Goal: Task Accomplishment & Management: Use online tool/utility

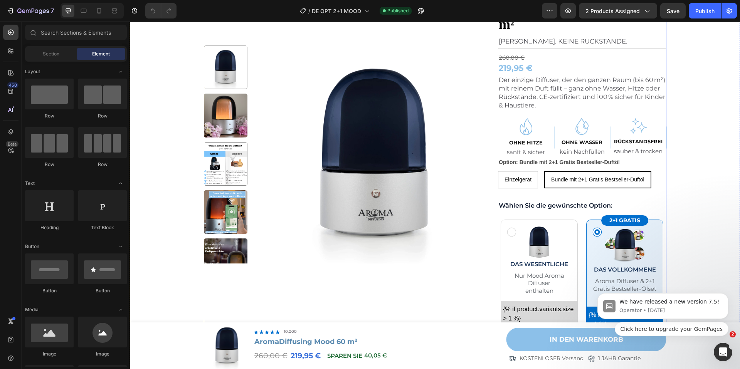
click at [487, 120] on div "Product Images Row Icon Icon Icon Icon Icon Icon List 10.000+ zufriedene Kunden…" at bounding box center [435, 341] width 462 height 714
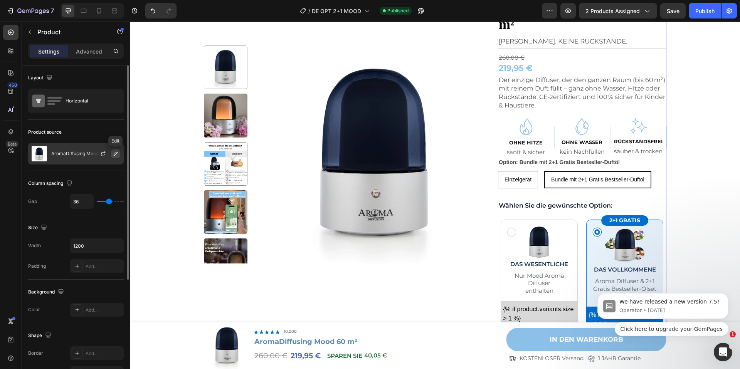
click at [116, 153] on icon "button" at bounding box center [116, 154] width 4 height 4
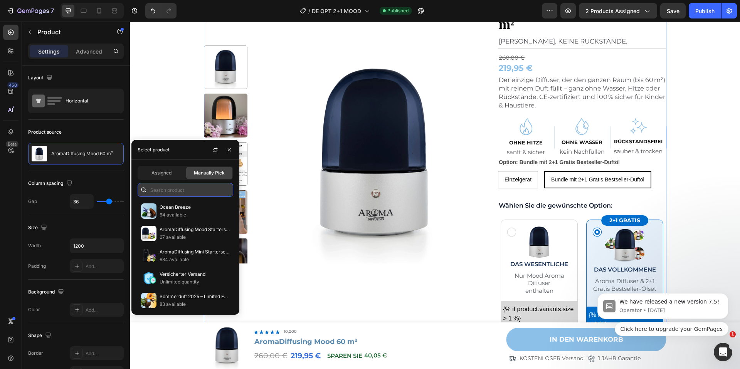
click at [184, 187] on input "text" at bounding box center [186, 190] width 96 height 14
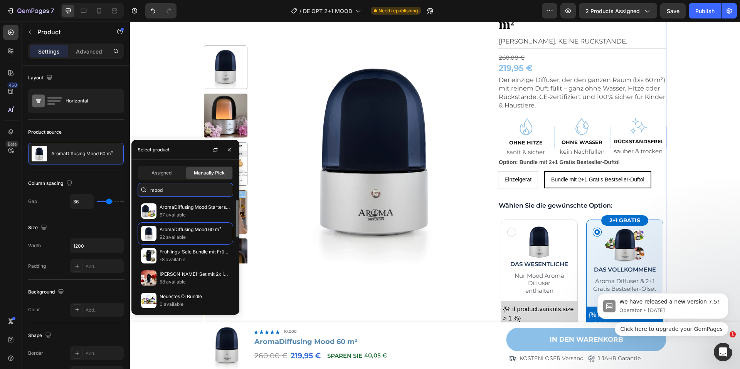
scroll to position [204, 0]
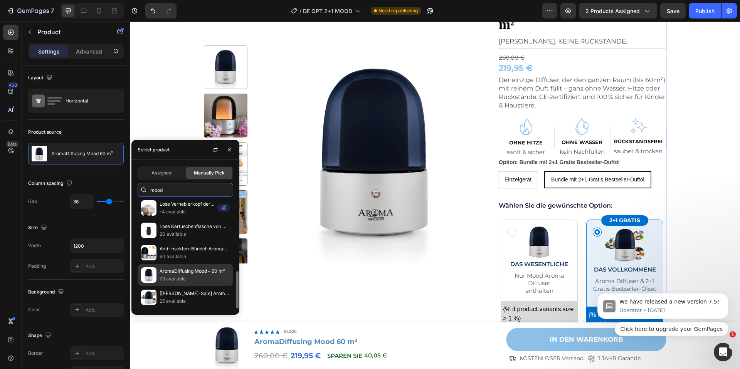
type input "mood"
click at [202, 272] on p "AromaDiffusing Mood – 60 m²" at bounding box center [195, 271] width 70 height 8
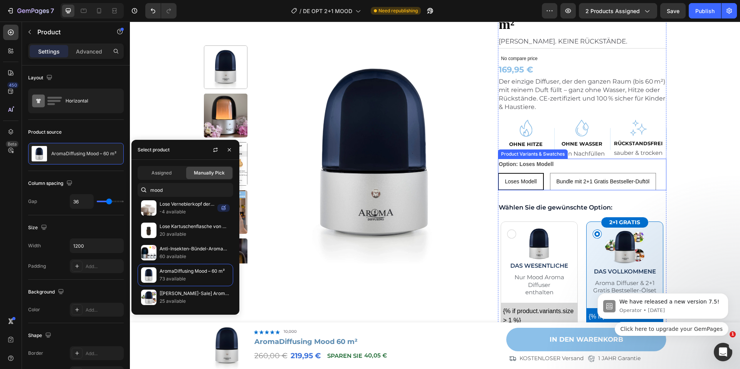
click at [562, 167] on div "Option: Loses Modell Loses Modell Loses Modell Loses Modell Bundle mit 2+1 Grat…" at bounding box center [582, 175] width 168 height 32
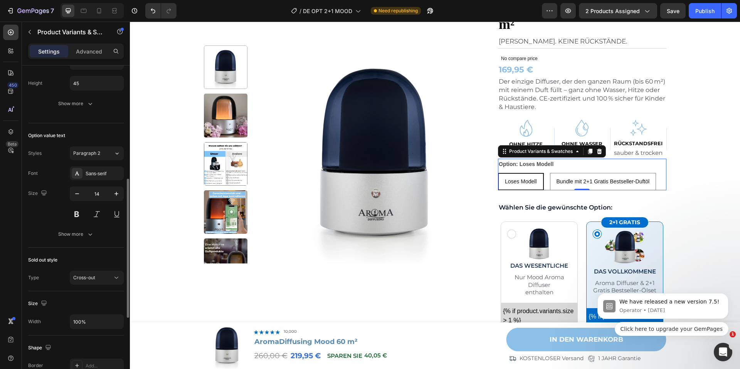
scroll to position [436, 0]
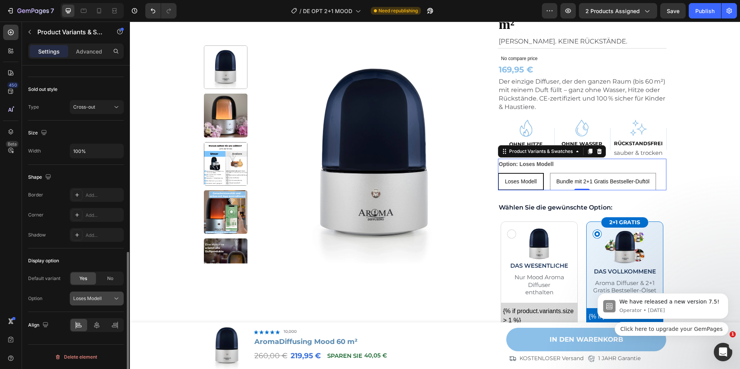
click at [102, 293] on button "Loses Modell" at bounding box center [97, 299] width 54 height 14
click at [91, 331] on span "Bundle mit 2+1 Gratis Bestseller-Duftöl" at bounding box center [81, 335] width 72 height 14
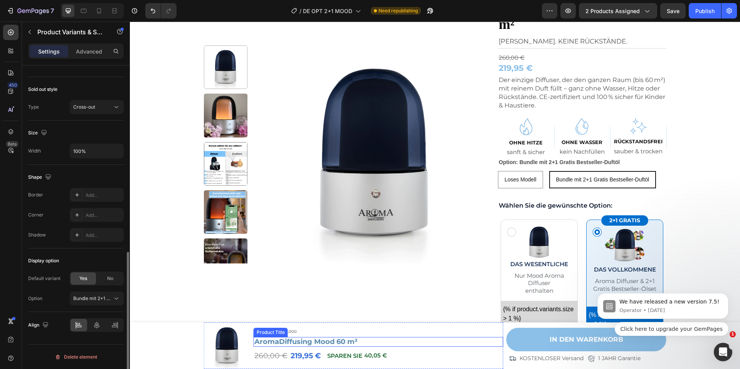
click at [366, 342] on h1 "AromaDiffusing Mood 60 m²" at bounding box center [379, 342] width 250 height 10
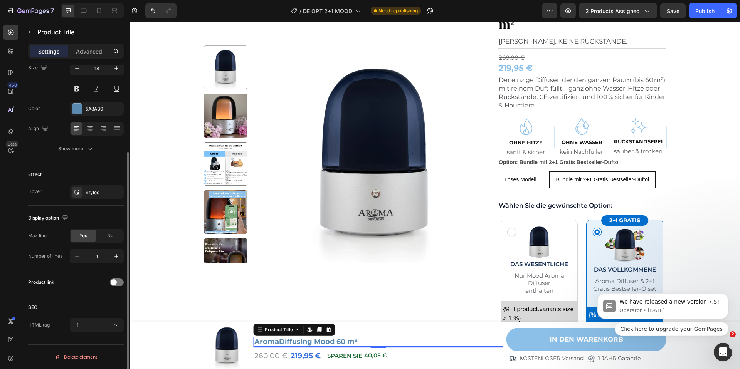
scroll to position [0, 0]
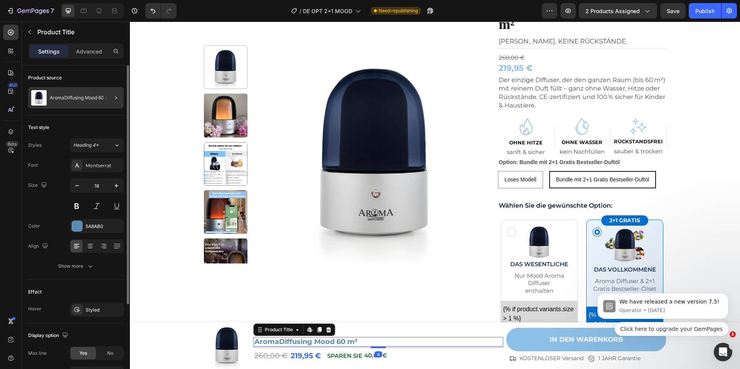
click at [109, 97] on div at bounding box center [113, 98] width 22 height 22
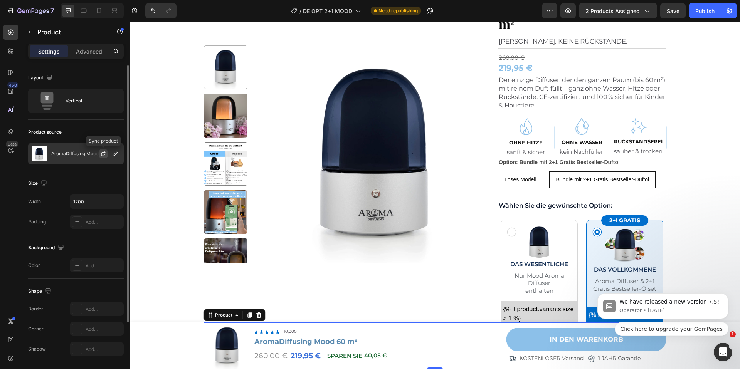
click at [106, 152] on icon "button" at bounding box center [103, 154] width 6 height 6
click at [114, 154] on icon "button" at bounding box center [116, 154] width 6 height 6
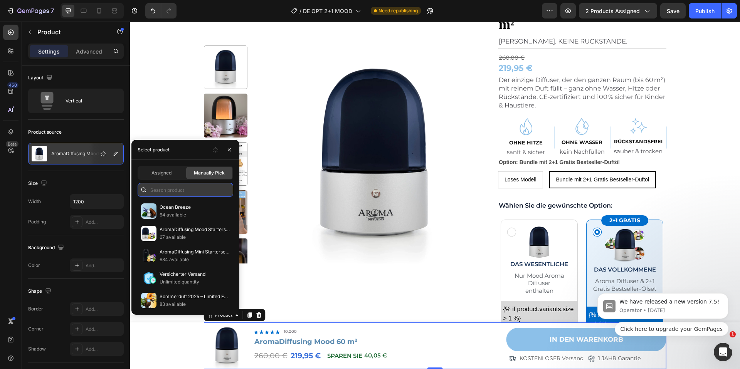
click at [198, 190] on input "text" at bounding box center [186, 190] width 96 height 14
type input "mood"
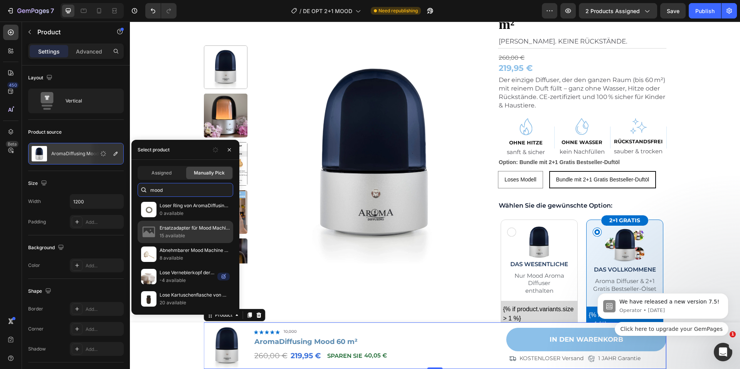
scroll to position [204, 0]
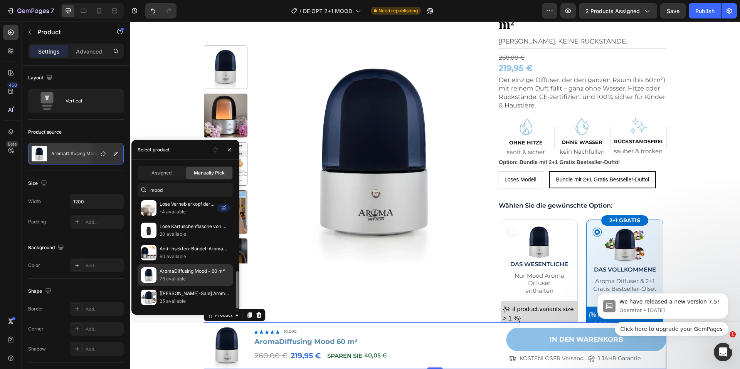
click at [188, 269] on p "AromaDiffusing Mood – 60 m²" at bounding box center [195, 271] width 70 height 8
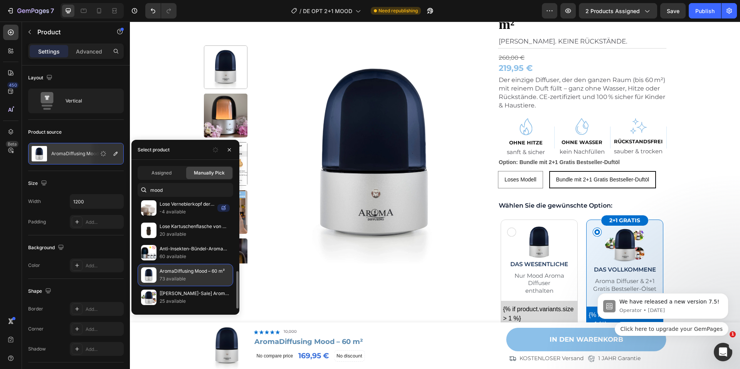
click at [188, 274] on p "AromaDiffusing Mood – 60 m²" at bounding box center [195, 271] width 70 height 8
click at [202, 274] on p "AromaDiffusing Mood – 60 m²" at bounding box center [195, 271] width 70 height 8
click at [203, 275] on p "73 available" at bounding box center [195, 279] width 70 height 8
click at [203, 276] on p "73 available" at bounding box center [195, 279] width 70 height 8
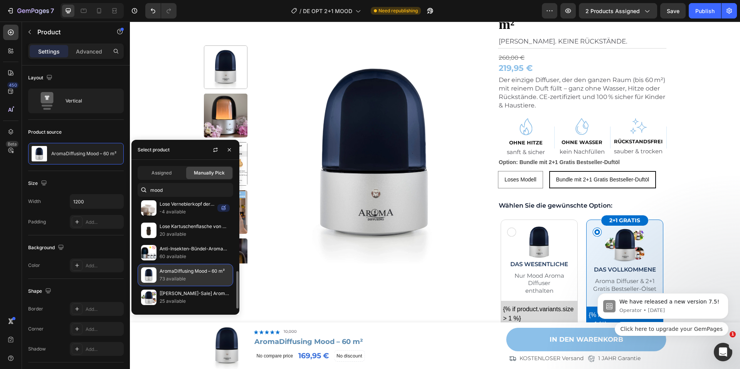
click at [200, 275] on p "73 available" at bounding box center [195, 279] width 70 height 8
click at [152, 122] on div "Product Images Row Icon Icon Icon Icon Icon Icon List 10.000+ zufriedene Kunden…" at bounding box center [435, 341] width 595 height 714
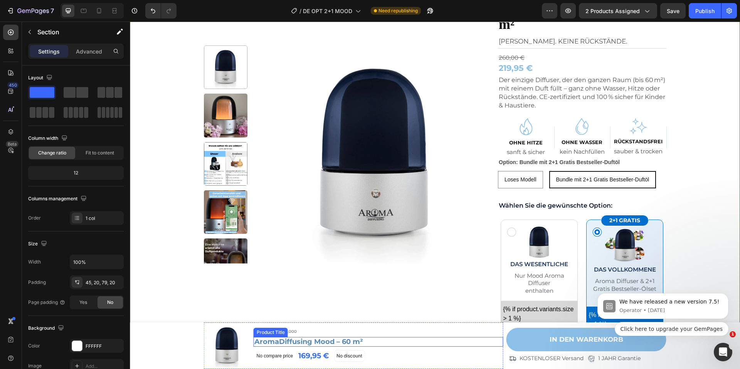
click at [344, 344] on h1 "AromaDiffusing Mood – 60 m²" at bounding box center [379, 342] width 250 height 10
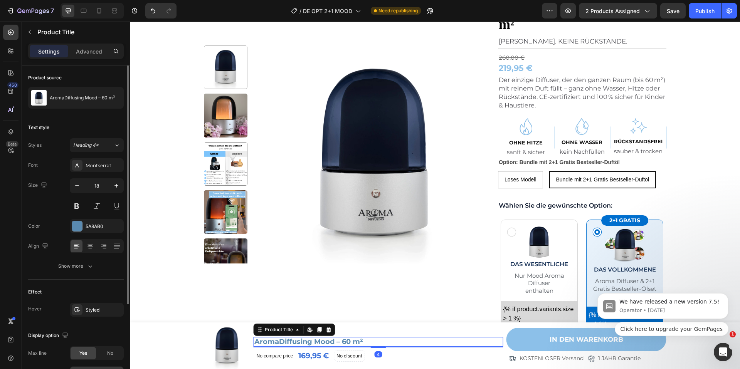
scroll to position [118, 0]
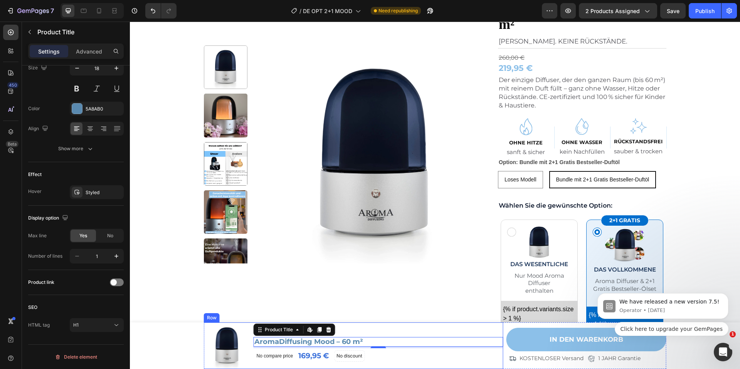
click at [361, 326] on div "Icon Icon Icon Icon Icon Icon List 10,000 Text Block Row AromaDiffusing Mood – …" at bounding box center [379, 346] width 250 height 47
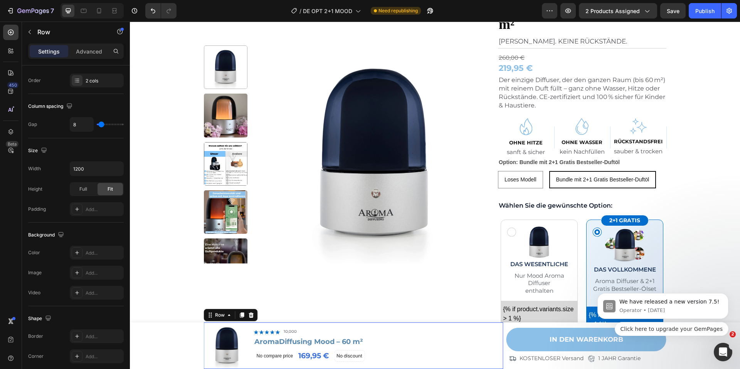
scroll to position [0, 0]
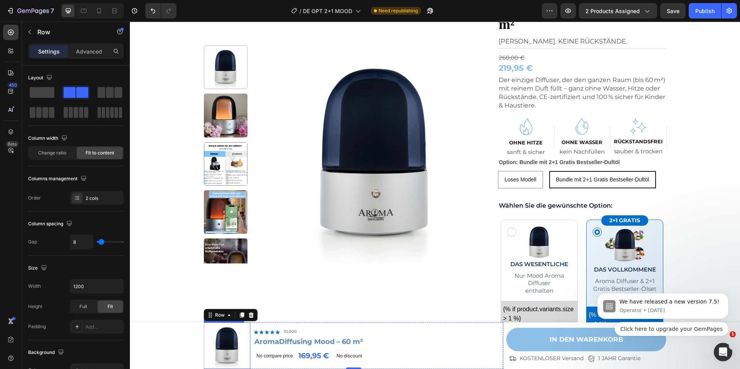
click at [245, 333] on img at bounding box center [227, 346] width 47 height 47
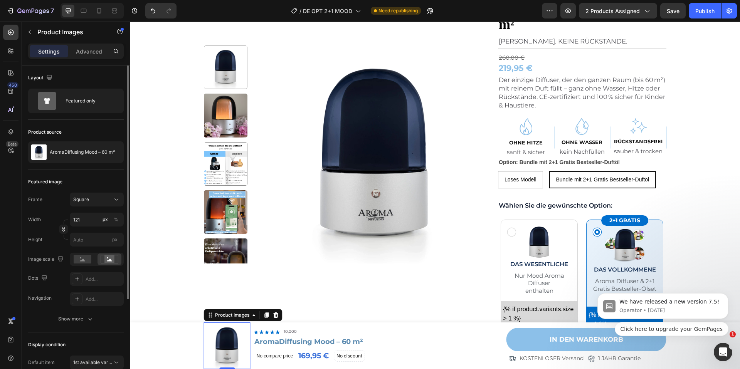
scroll to position [128, 0]
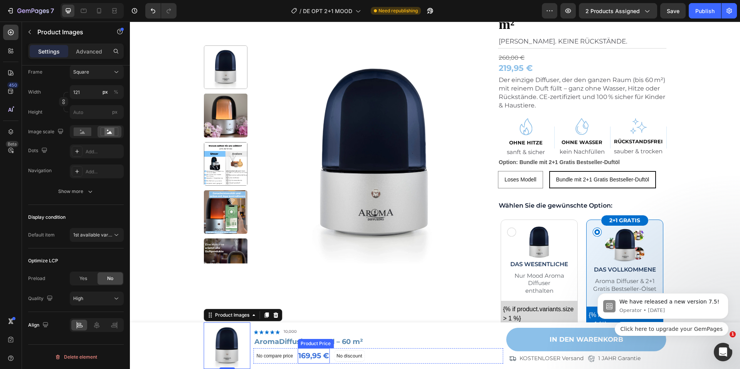
click at [323, 351] on div "169,95 €" at bounding box center [313, 355] width 32 height 15
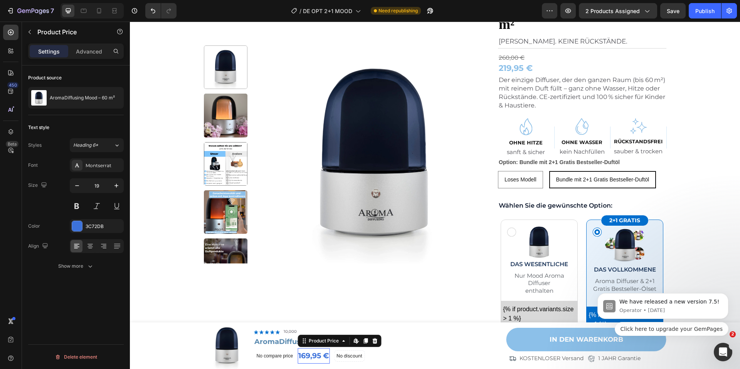
scroll to position [0, 0]
click at [80, 101] on div "AromaDiffusing Mood – 60 m²" at bounding box center [76, 98] width 96 height 22
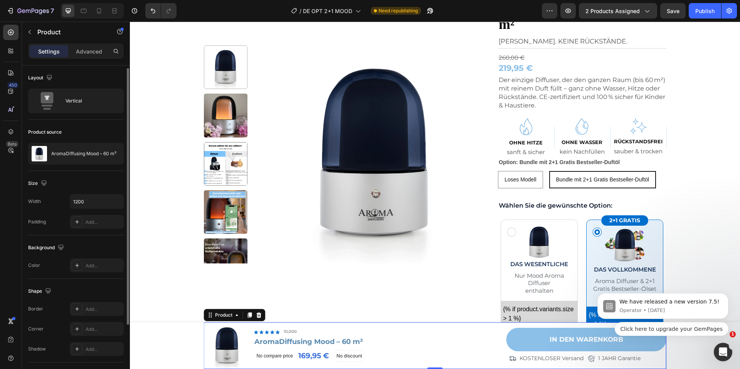
scroll to position [87, 0]
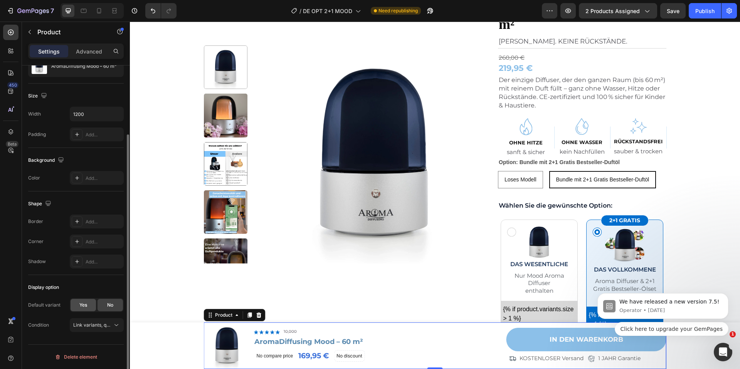
click at [81, 300] on div "Yes" at bounding box center [83, 305] width 25 height 12
click at [96, 339] on button "Link variants, quantity <br> between same products" at bounding box center [97, 345] width 54 height 14
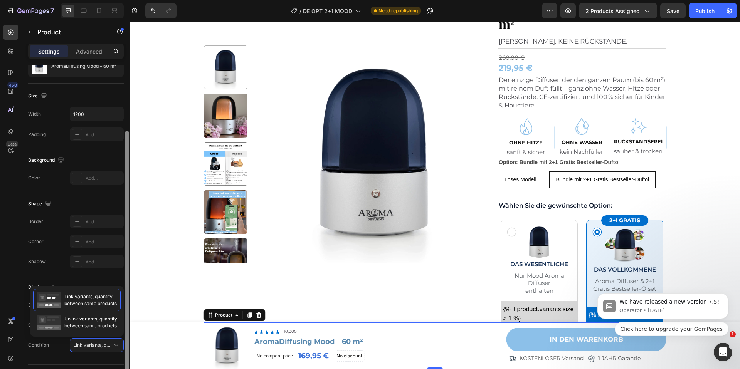
click at [128, 284] on div at bounding box center [127, 253] width 4 height 245
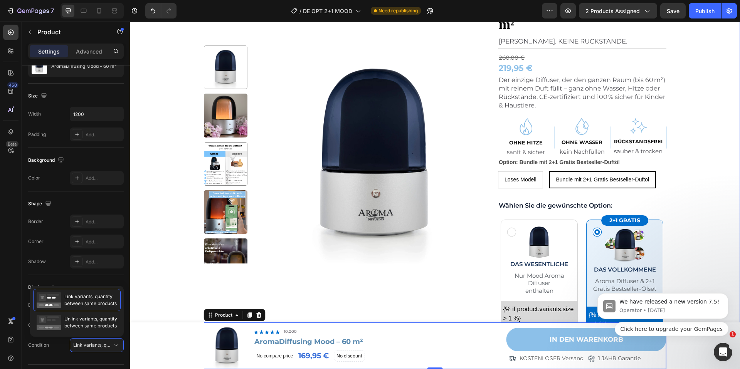
click at [141, 222] on div "Product Images Row Icon Icon Icon Icon Icon Icon List 10.000+ zufriedene Kunden…" at bounding box center [435, 341] width 595 height 714
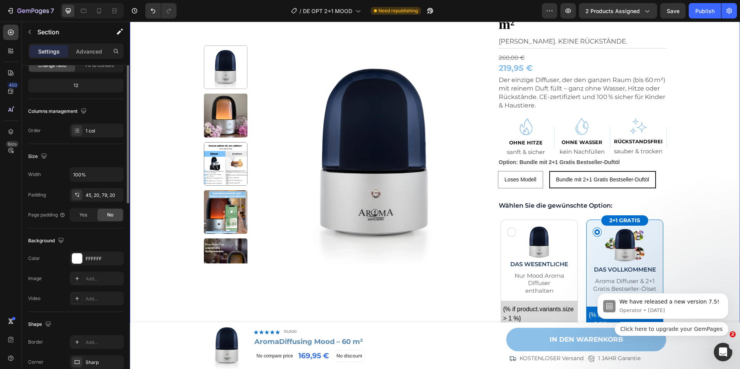
scroll to position [0, 0]
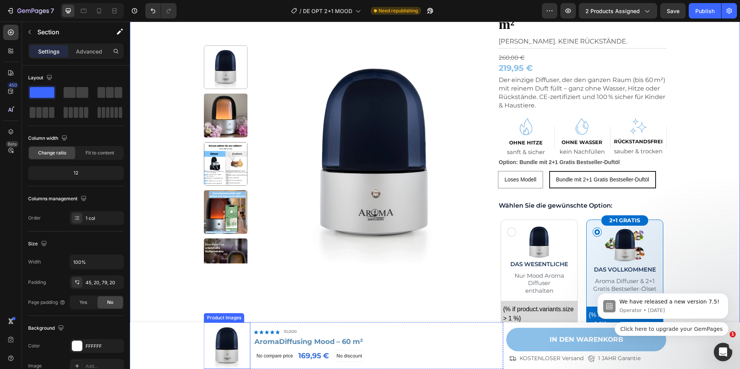
click at [206, 344] on img at bounding box center [227, 346] width 47 height 47
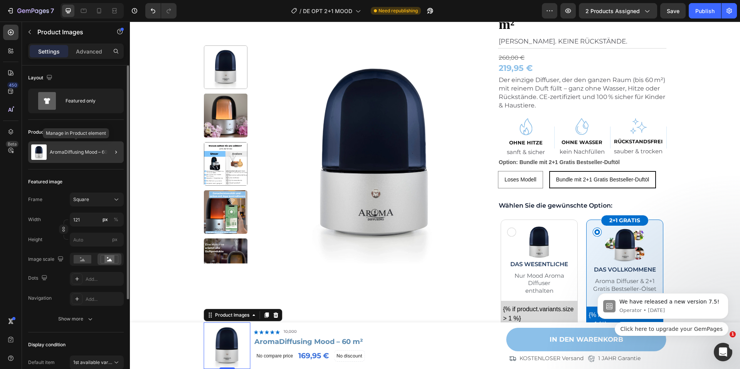
click at [63, 148] on div "AromaDiffusing Mood – 60 m²" at bounding box center [76, 152] width 96 height 22
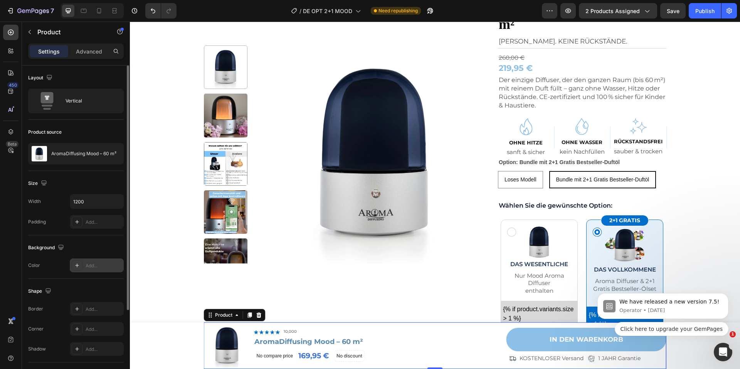
scroll to position [108, 0]
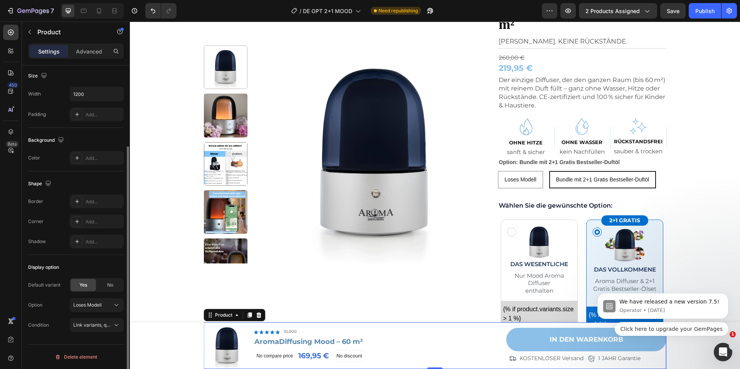
click at [93, 292] on div "Default variant Yes No Option Loses Modell" at bounding box center [76, 295] width 96 height 34
click at [95, 300] on button "Loses Modell" at bounding box center [97, 305] width 54 height 14
click at [86, 338] on span "Bundle mit 2+1 Gratis Bestseller-Duftöl" at bounding box center [81, 341] width 72 height 14
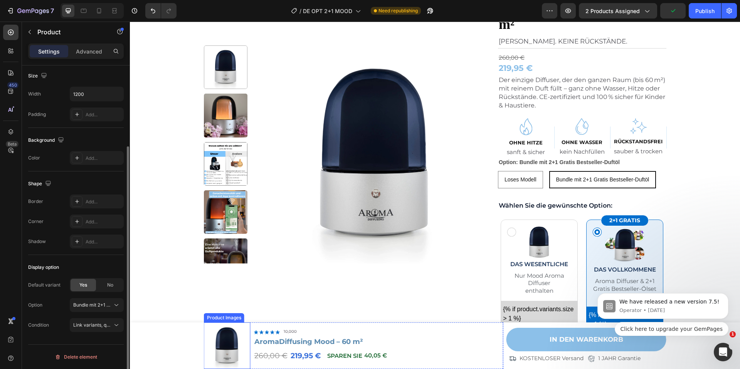
click at [246, 347] on img at bounding box center [227, 346] width 47 height 47
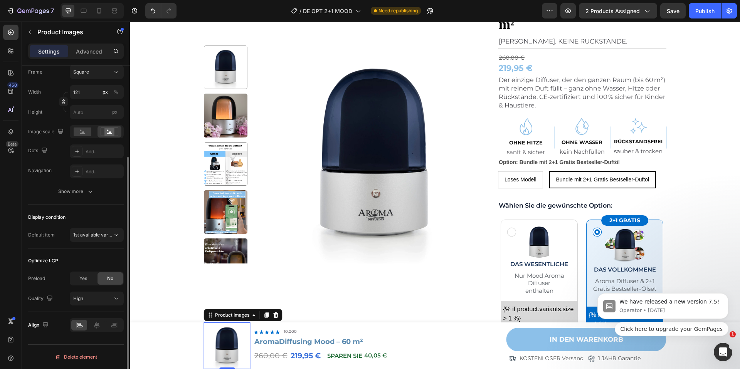
scroll to position [0, 0]
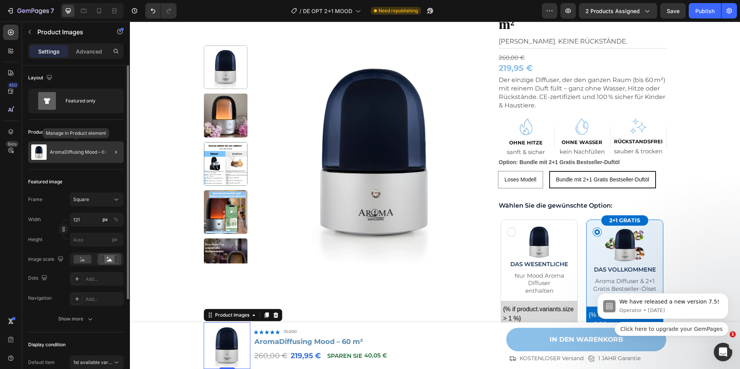
click at [86, 150] on p "AromaDiffusing Mood – 60 m²" at bounding box center [82, 152] width 65 height 5
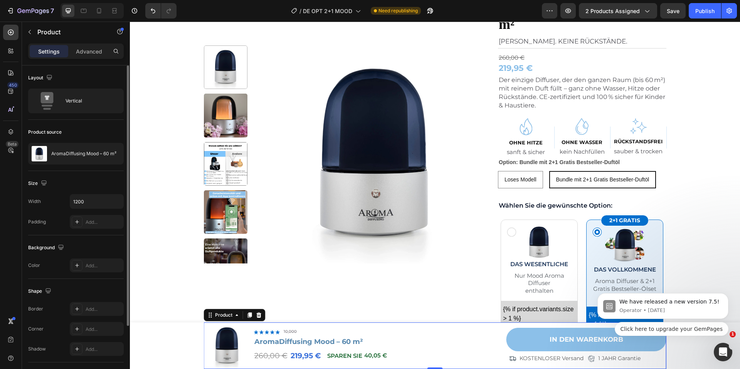
scroll to position [108, 0]
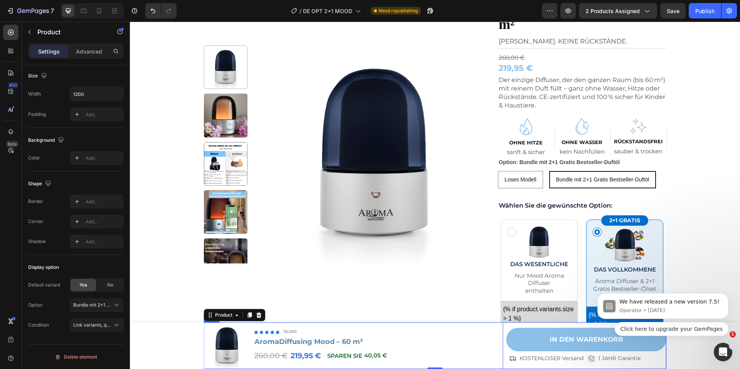
click at [381, 327] on div "Icon Icon Icon Icon Icon Icon List 10,000 Text Block Row AromaDiffusing Mood – …" at bounding box center [379, 346] width 250 height 47
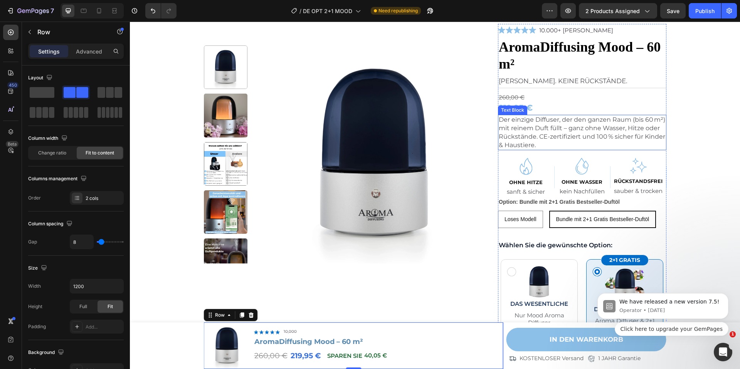
scroll to position [0, 0]
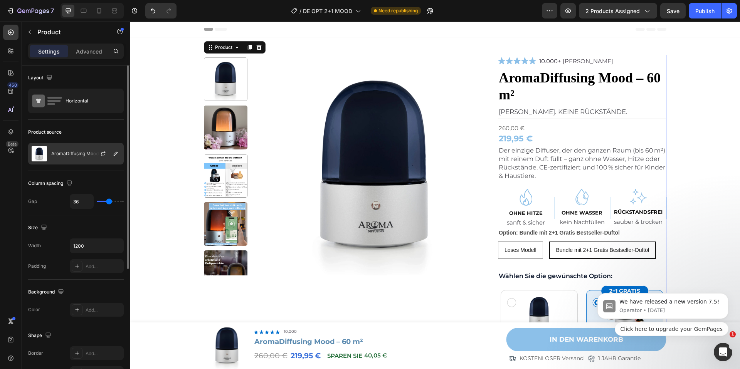
click at [66, 156] on p "AromaDiffusing Mood – 60 m²" at bounding box center [83, 153] width 65 height 5
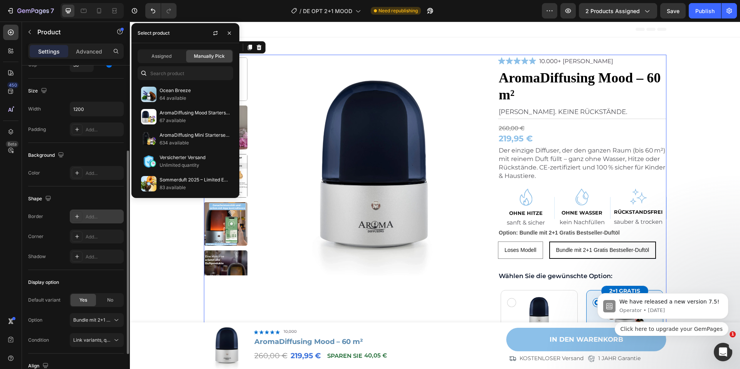
scroll to position [195, 0]
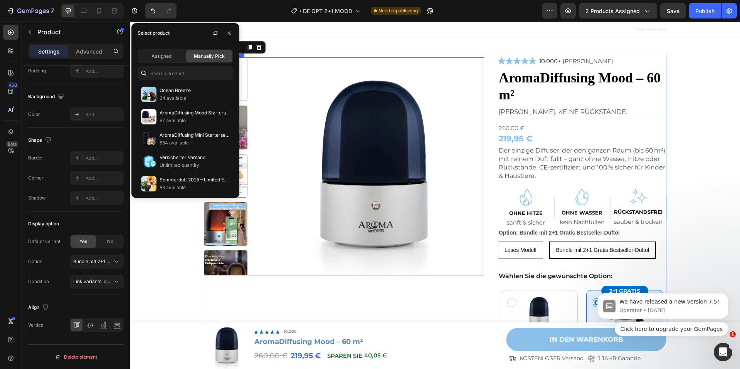
click at [447, 145] on img at bounding box center [375, 166] width 218 height 218
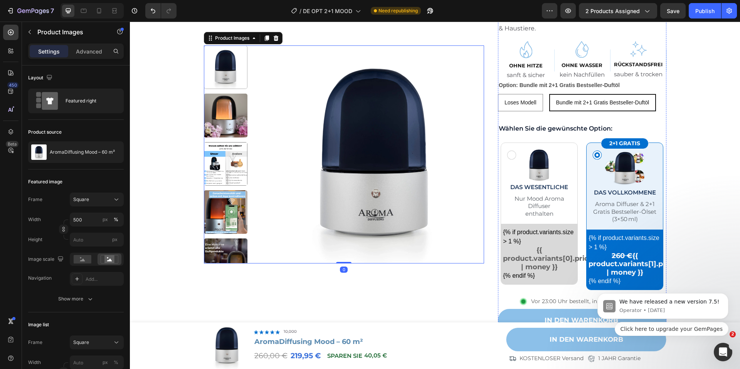
scroll to position [228, 0]
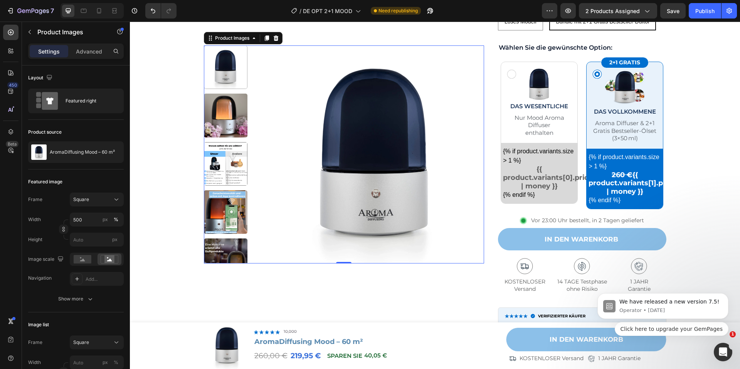
drag, startPoint x: 707, startPoint y: 10, endPoint x: 697, endPoint y: 22, distance: 15.1
click at [707, 9] on div "Publish" at bounding box center [704, 11] width 19 height 8
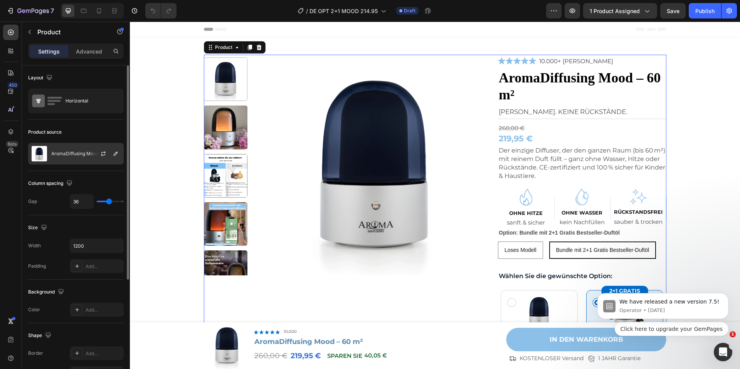
click at [78, 156] on div "AromaDiffusing Mood – 60 m²" at bounding box center [76, 154] width 96 height 22
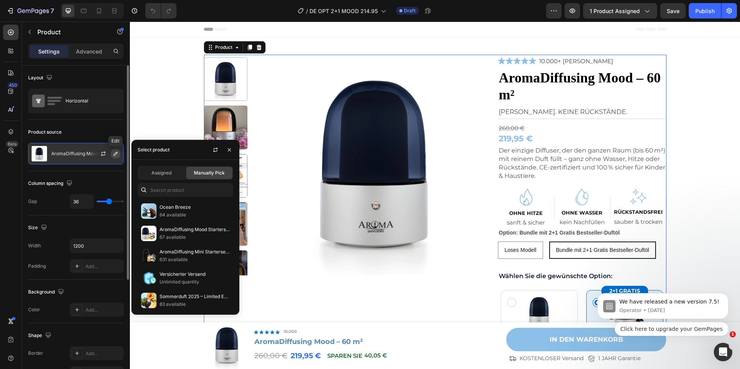
click at [114, 155] on icon "button" at bounding box center [116, 154] width 4 height 4
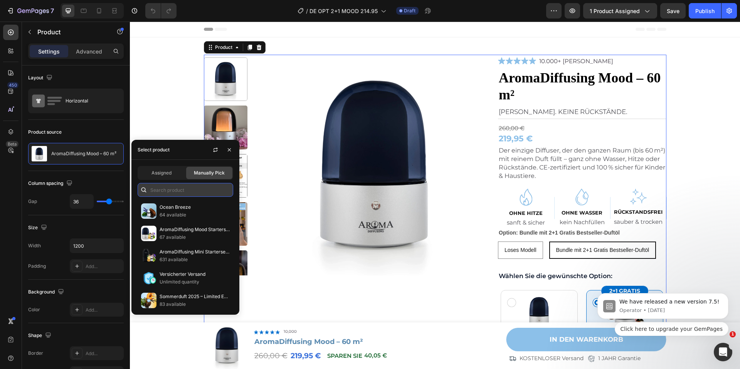
click at [174, 190] on input "text" at bounding box center [186, 190] width 96 height 14
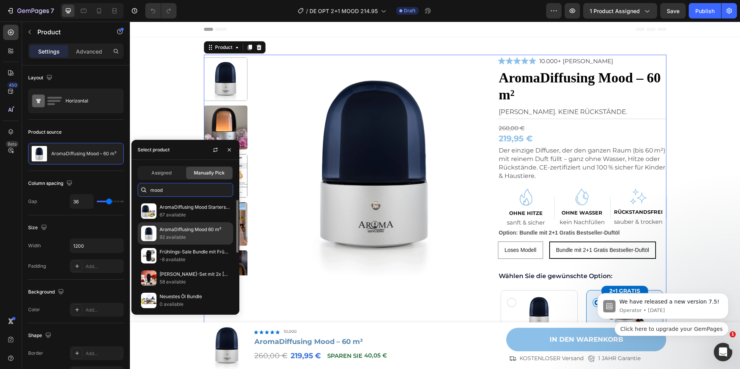
type input "mood"
click at [186, 235] on p "92 available" at bounding box center [195, 237] width 70 height 8
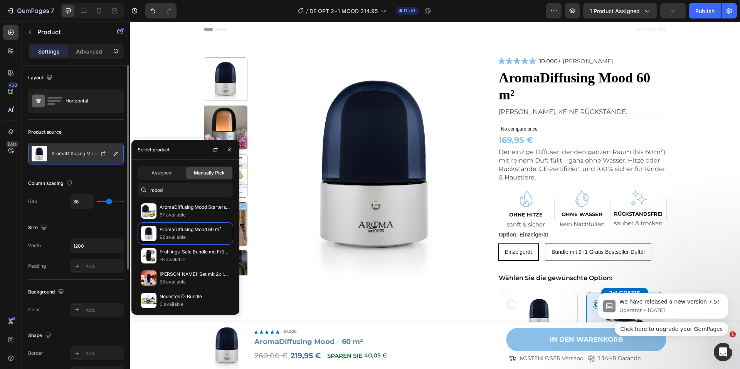
click at [80, 156] on div "AromaDiffusing Mood 60 m²" at bounding box center [76, 154] width 96 height 22
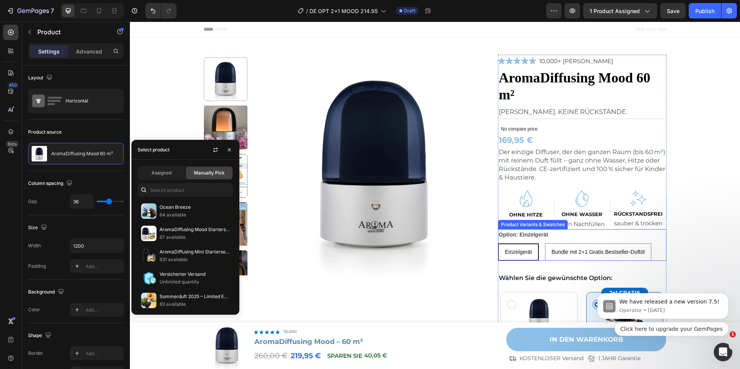
click at [566, 235] on div "Option: Einzelgerät Einzelgerät Einzelgerät Einzelgerät Bundle mit 2+1 Gratis B…" at bounding box center [582, 245] width 168 height 32
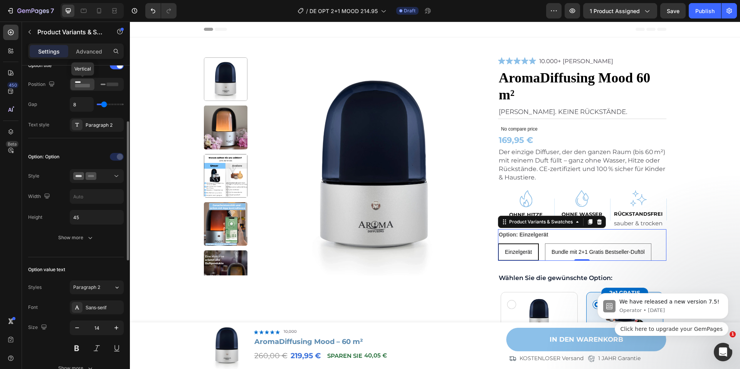
scroll to position [436, 0]
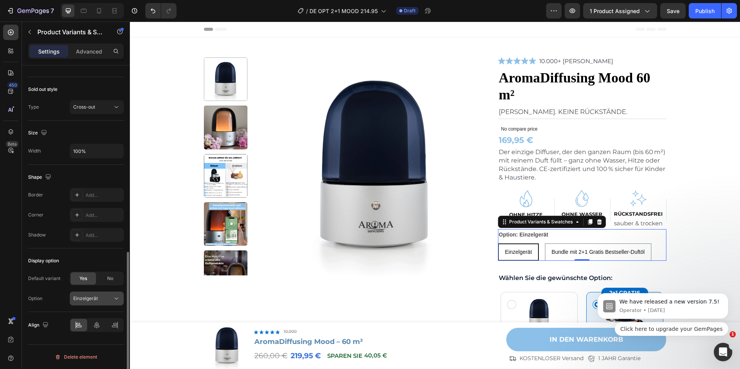
click at [93, 303] on button "Einzelgerät" at bounding box center [97, 299] width 54 height 14
click at [78, 324] on div "Bundle mit 2+1 Gratis Bestseller-Duftöl" at bounding box center [75, 334] width 89 height 21
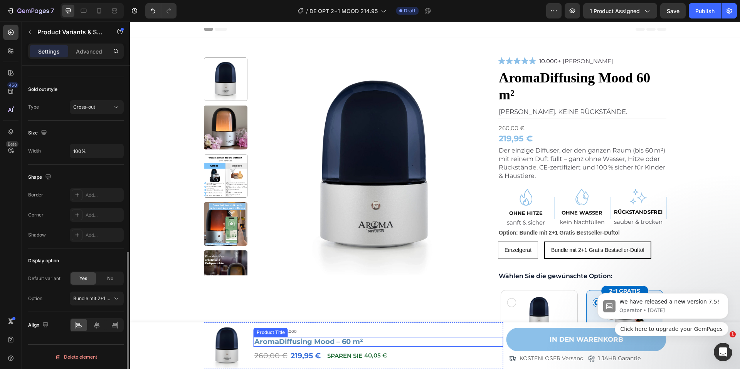
click at [371, 343] on h1 "AromaDiffusing Mood – 60 m²" at bounding box center [379, 342] width 250 height 10
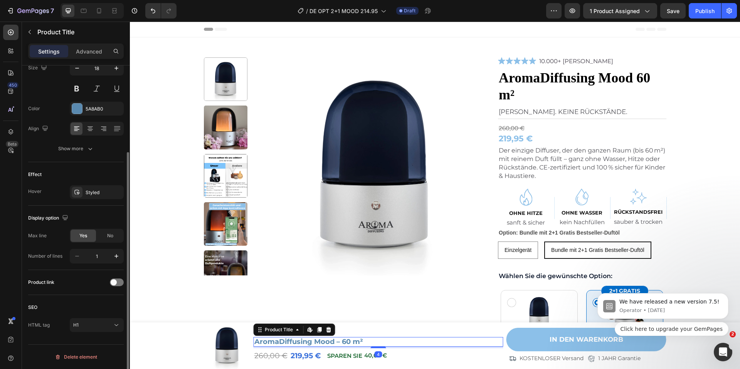
scroll to position [0, 0]
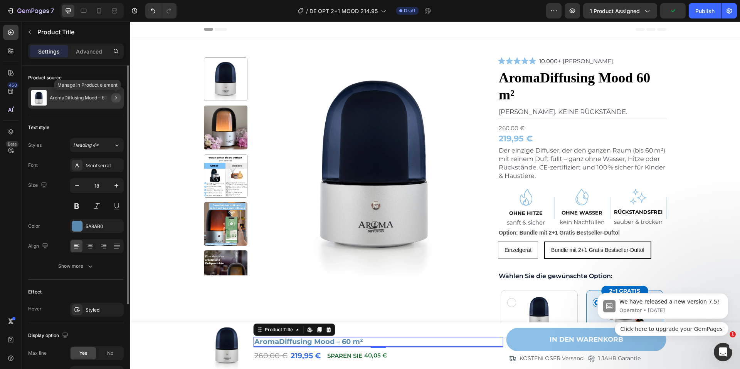
click at [112, 96] on button "button" at bounding box center [115, 97] width 9 height 9
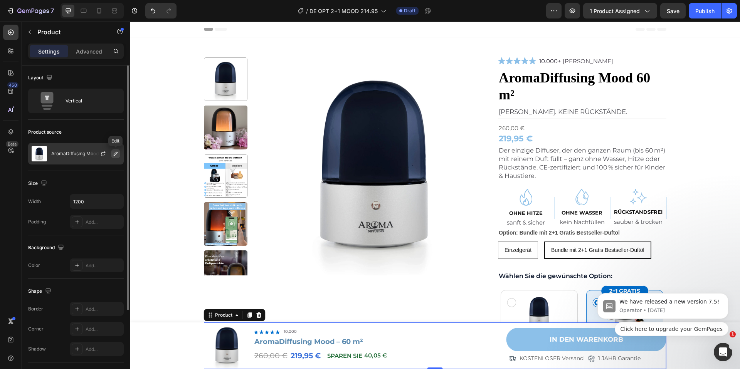
click at [114, 155] on icon "button" at bounding box center [116, 154] width 6 height 6
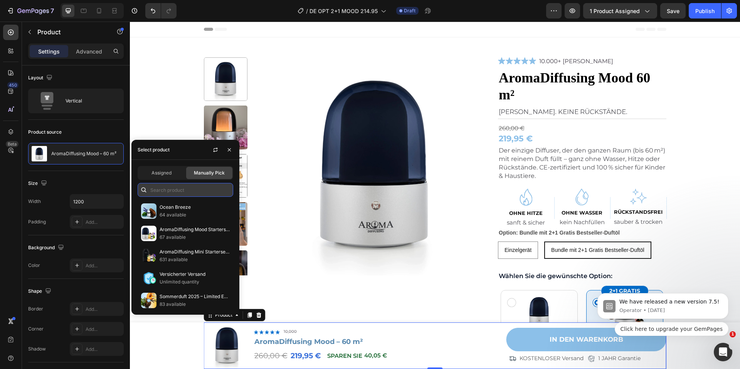
click at [172, 191] on input "text" at bounding box center [186, 190] width 96 height 14
type input "mood"
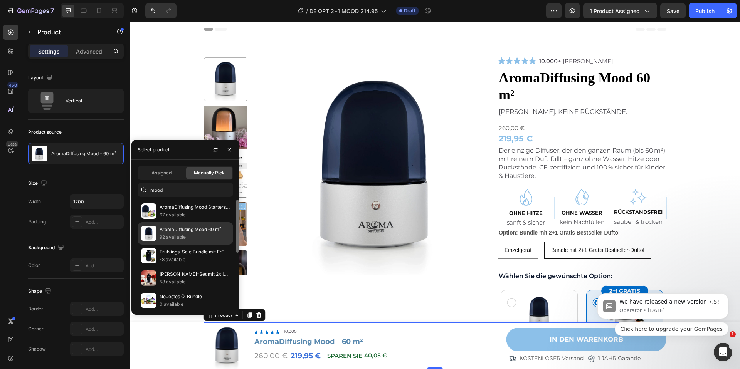
click at [195, 232] on p "AromaDiffusing Mood 60 m²" at bounding box center [195, 230] width 70 height 8
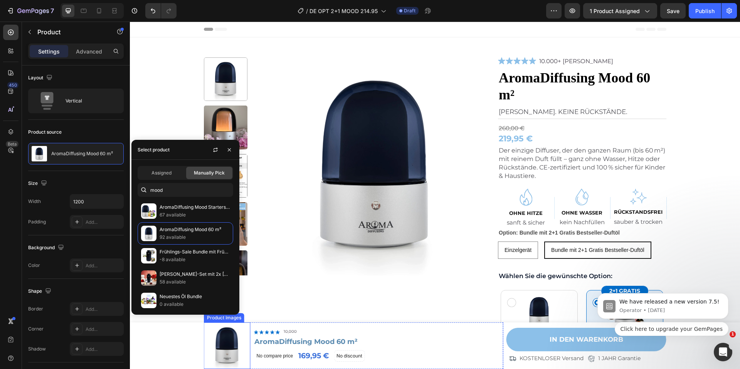
click at [244, 342] on img at bounding box center [227, 346] width 47 height 47
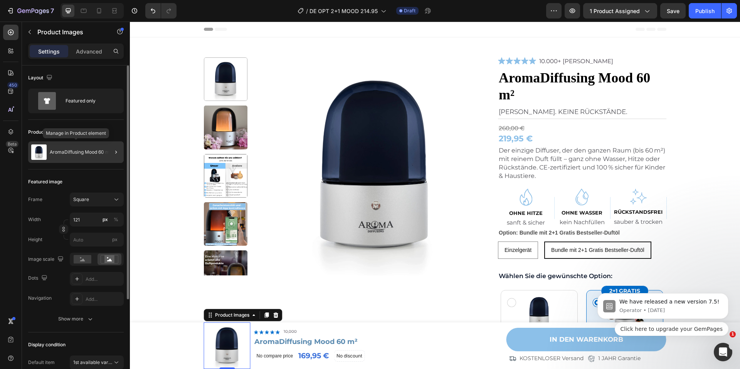
click at [79, 150] on p "AromaDiffusing Mood 60 m²" at bounding box center [81, 152] width 62 height 5
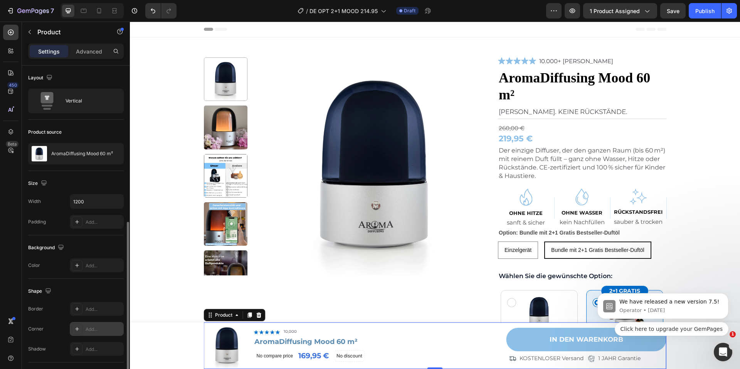
scroll to position [87, 0]
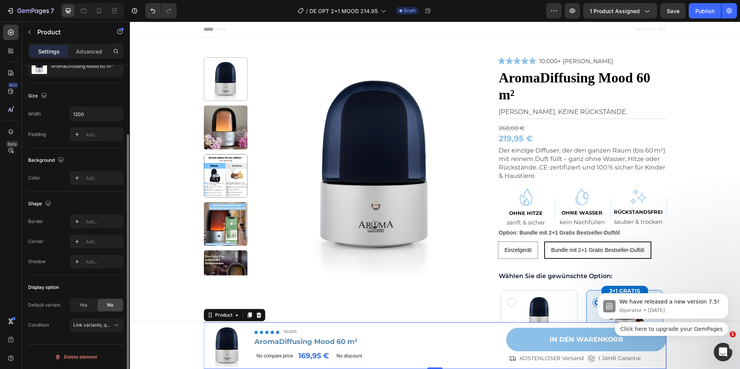
click at [85, 307] on span "Yes" at bounding box center [83, 305] width 8 height 7
click at [88, 328] on div "Einzelgerät" at bounding box center [96, 325] width 47 height 8
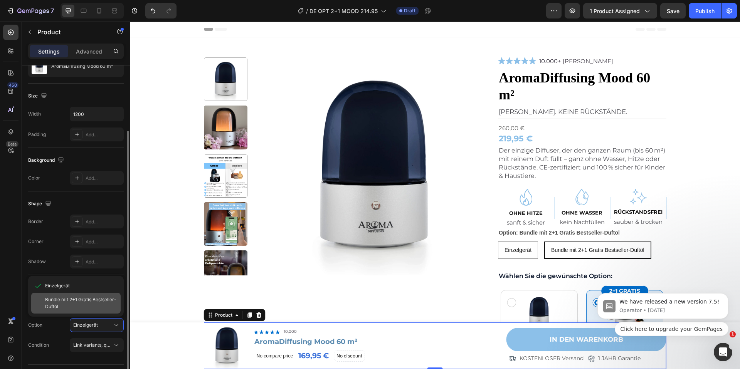
click at [78, 309] on span "Bundle mit 2+1 Gratis Bestseller-Duftöl" at bounding box center [81, 303] width 72 height 14
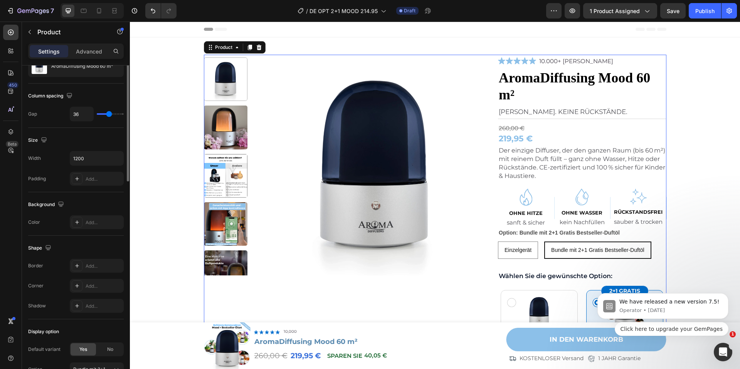
scroll to position [0, 0]
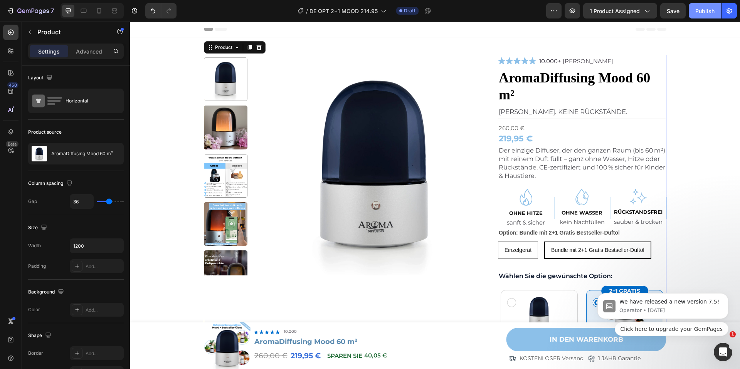
click at [699, 12] on div "Publish" at bounding box center [704, 11] width 19 height 8
